Goal: Information Seeking & Learning: Learn about a topic

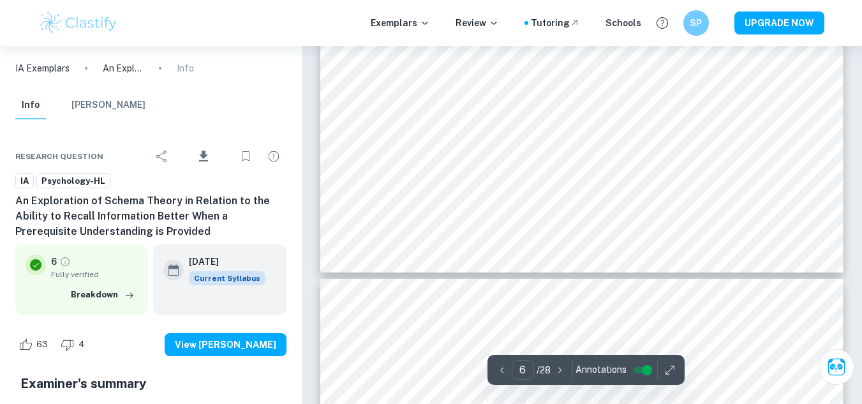
scroll to position [4044, 0]
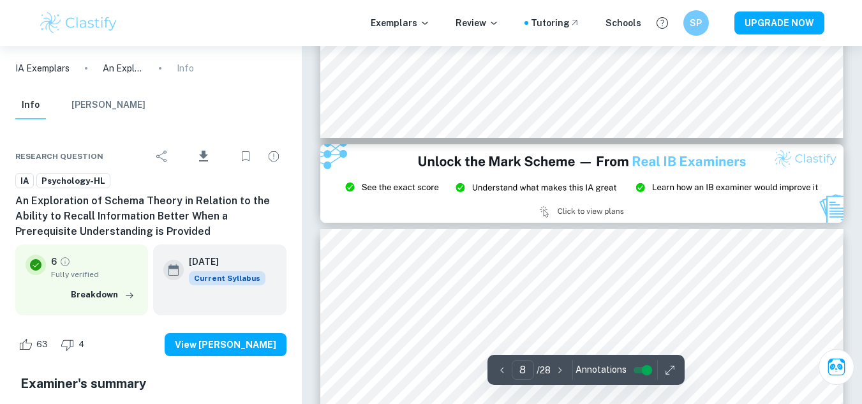
type input "9"
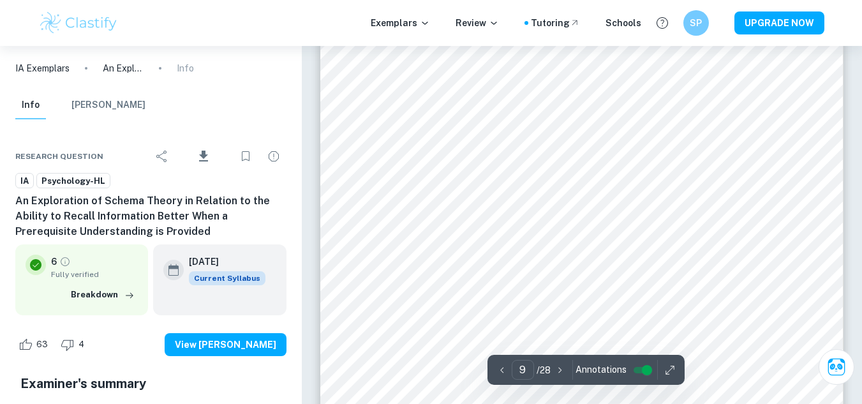
scroll to position [5755, 0]
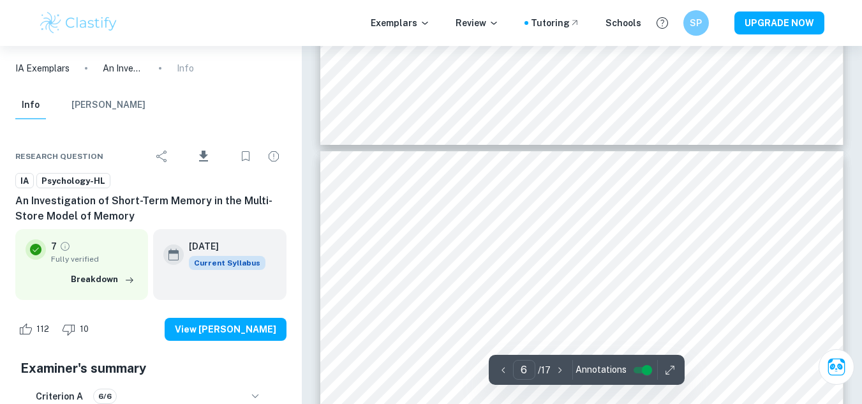
scroll to position [3488, 0]
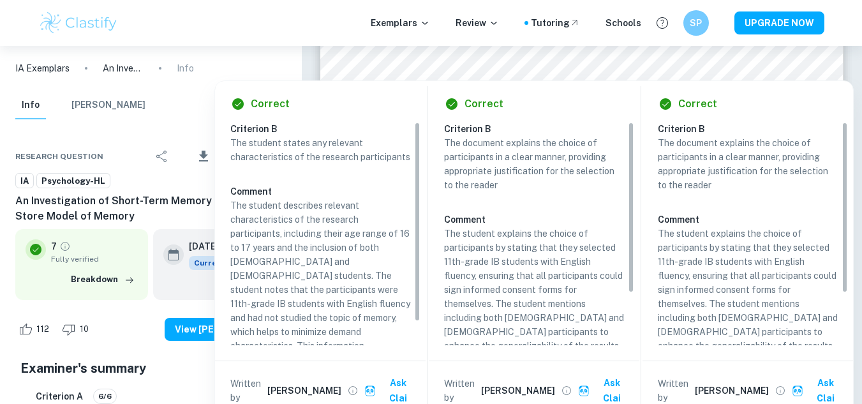
click at [598, 76] on div "Correct Criterion B The student states any relevant characteristics of the rese…" at bounding box center [533, 247] width 639 height 346
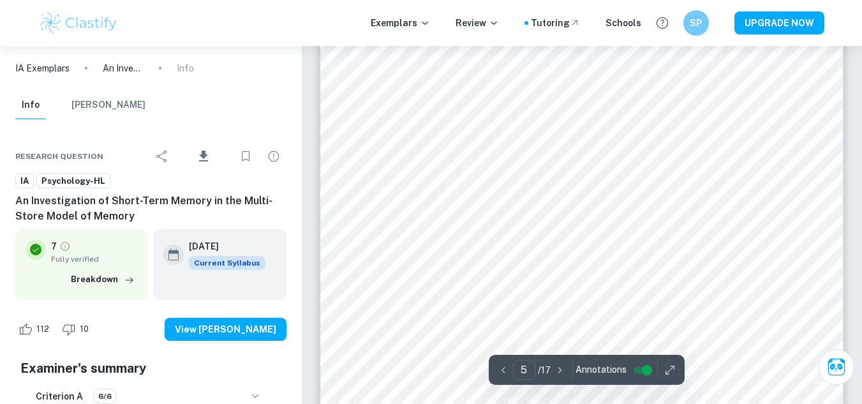
scroll to position [2949, 0]
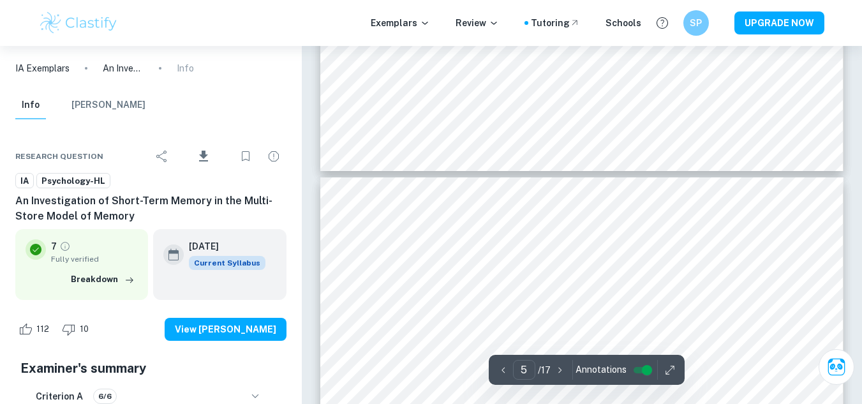
type input "6"
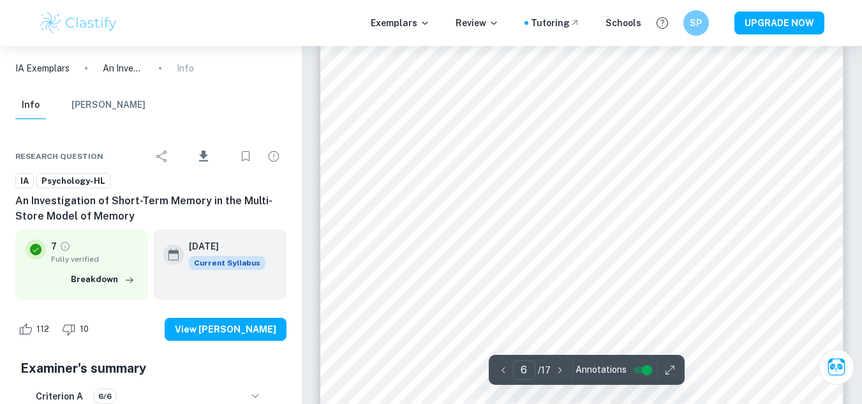
scroll to position [3601, 0]
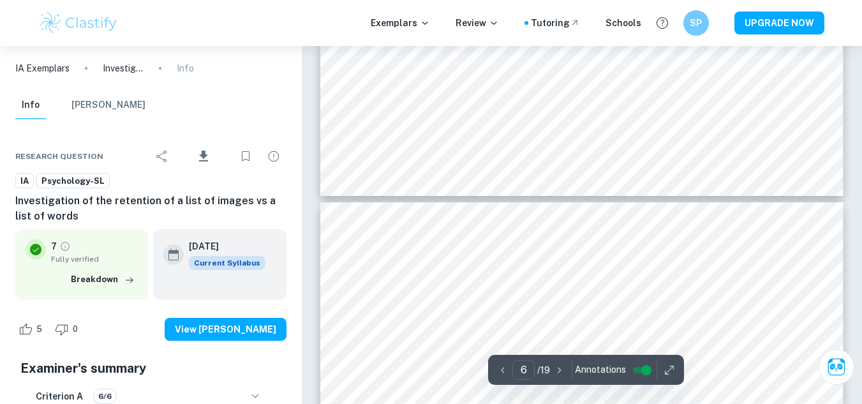
type input "5"
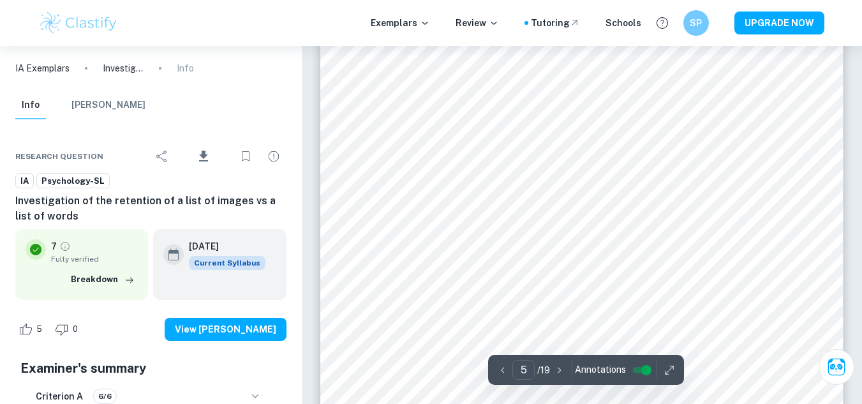
scroll to position [3077, 0]
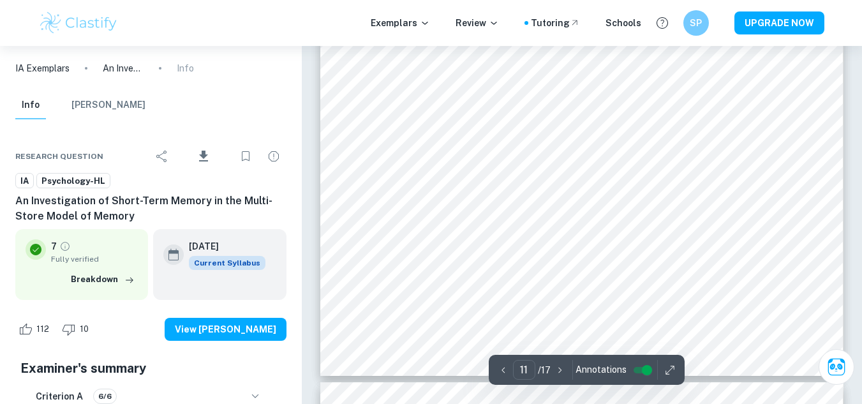
scroll to position [7438, 0]
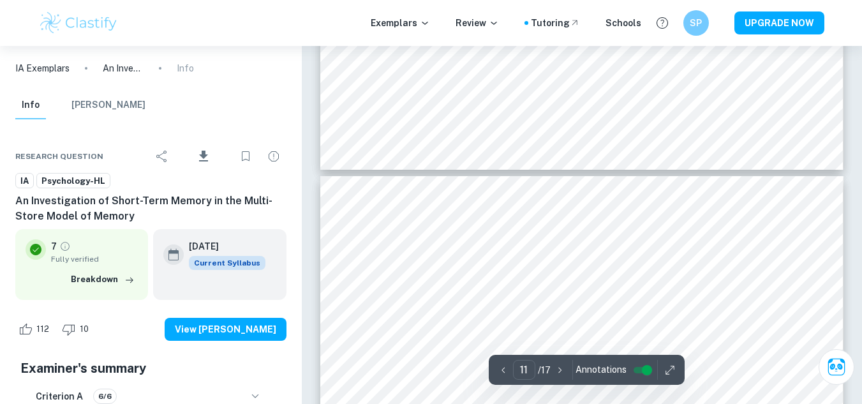
type input "10"
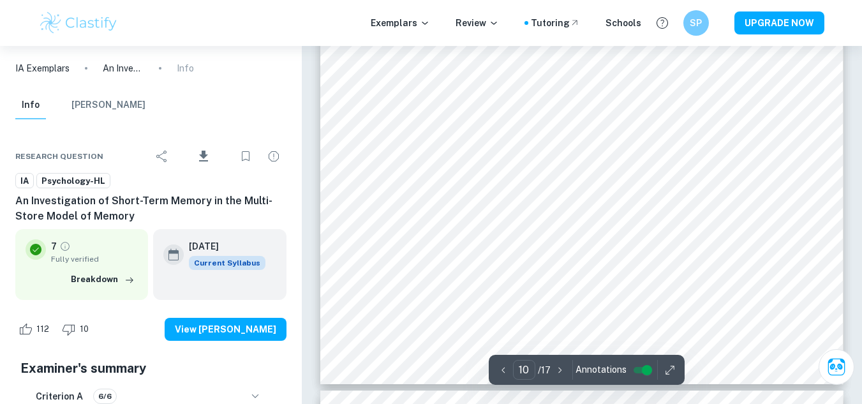
scroll to position [6746, 0]
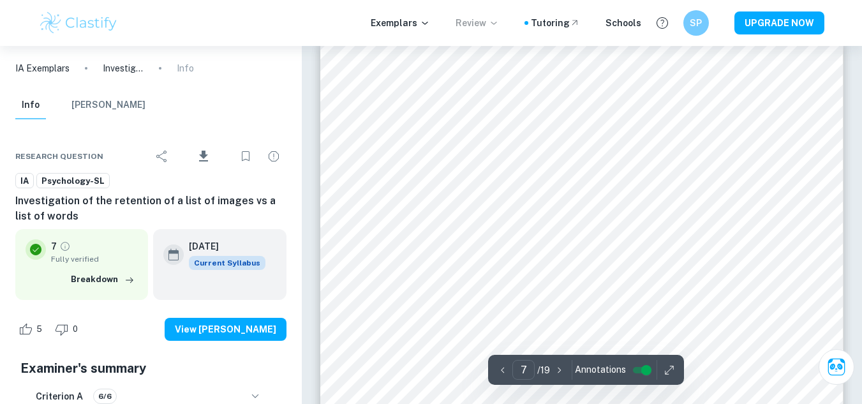
scroll to position [4285, 0]
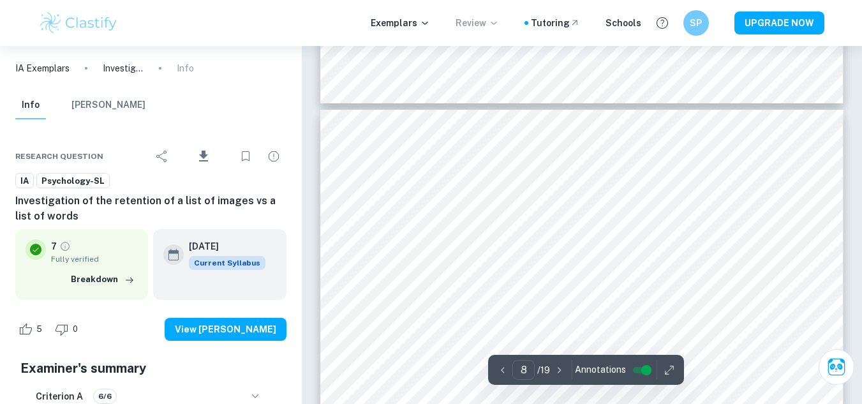
type input "7"
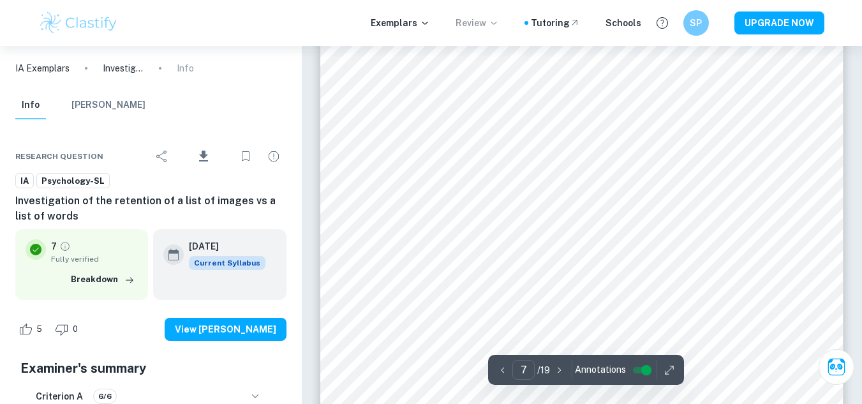
scroll to position [4553, 0]
